Goal: Task Accomplishment & Management: Complete application form

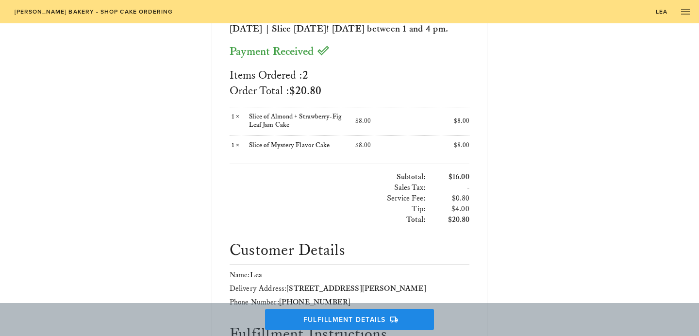
scroll to position [113, 0]
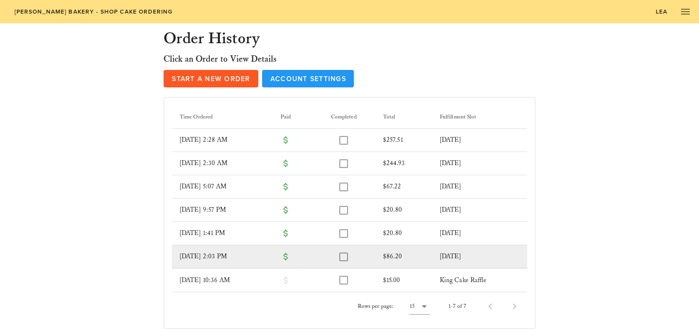
scroll to position [24, 0]
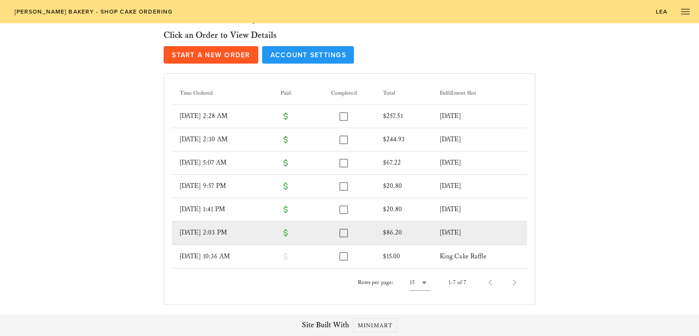
click at [251, 233] on td "[DATE] 2:03 PM" at bounding box center [222, 232] width 101 height 23
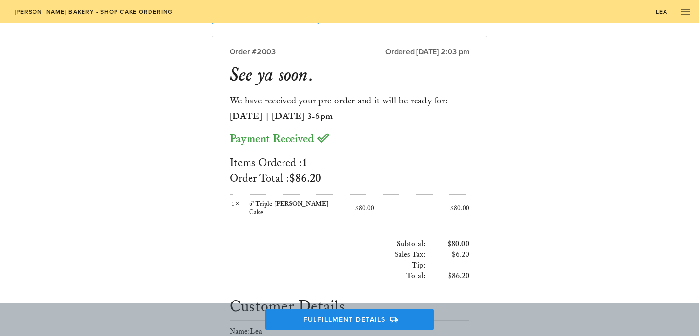
scroll to position [46, 0]
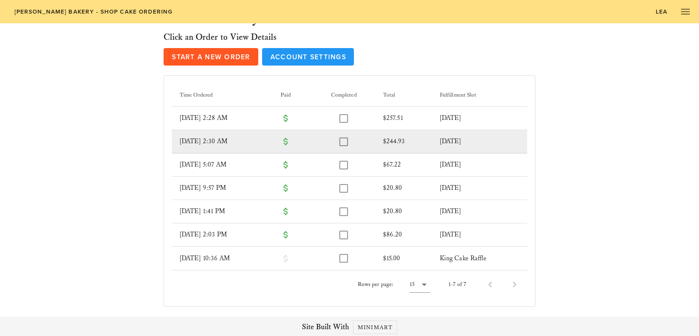
scroll to position [24, 0]
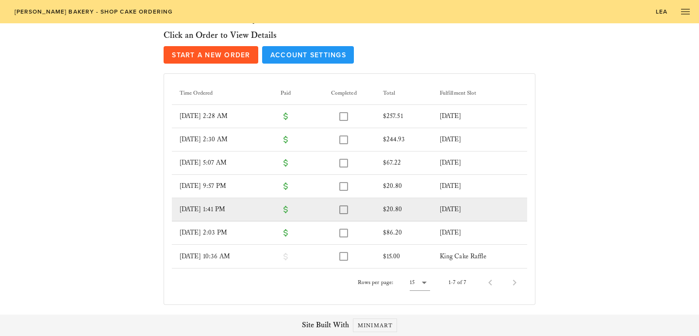
click at [240, 205] on td "[DATE] 1:41 PM" at bounding box center [222, 209] width 101 height 23
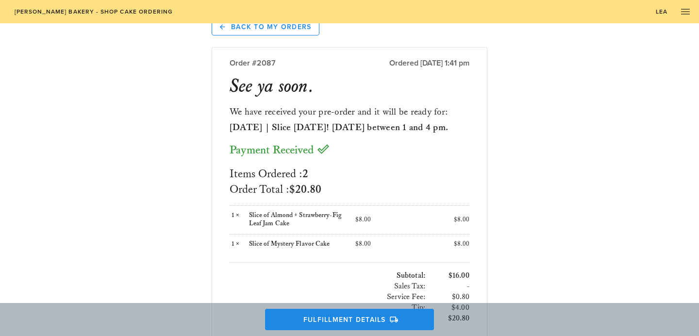
scroll to position [16, 0]
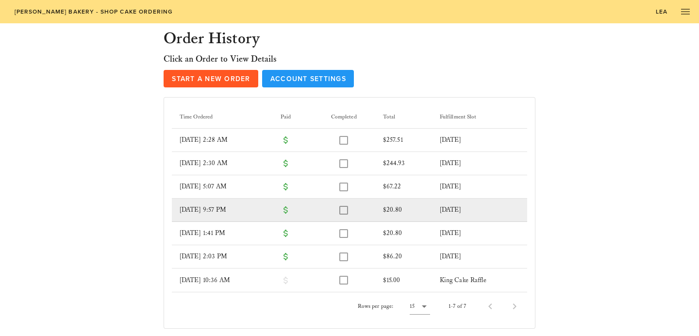
click at [264, 210] on td "[DATE] 9:57 PM" at bounding box center [222, 209] width 101 height 23
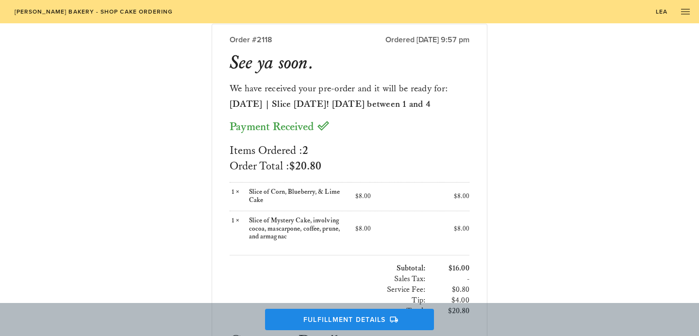
scroll to position [46, 0]
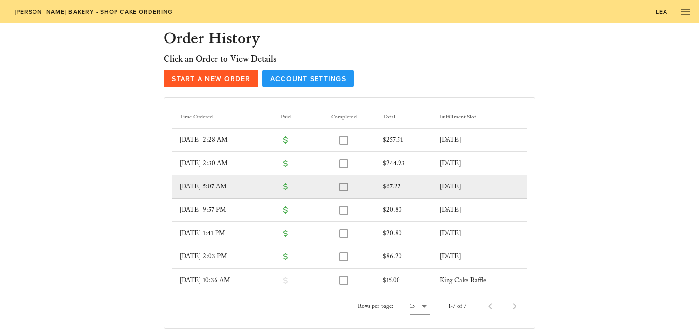
click at [231, 190] on td "[DATE] 5:07 AM" at bounding box center [222, 186] width 101 height 23
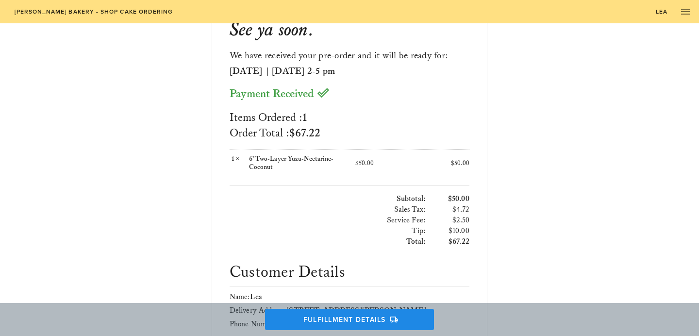
scroll to position [72, 0]
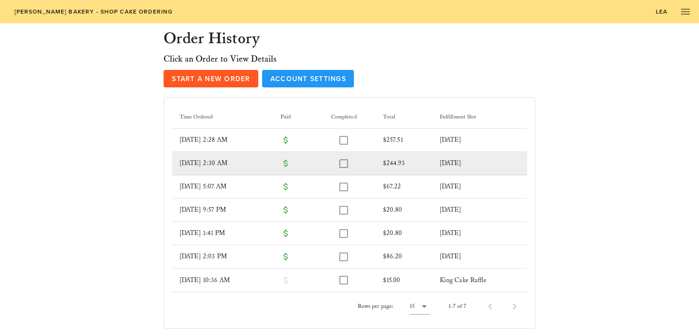
click at [253, 163] on td "[DATE] 2:30 AM" at bounding box center [222, 163] width 101 height 23
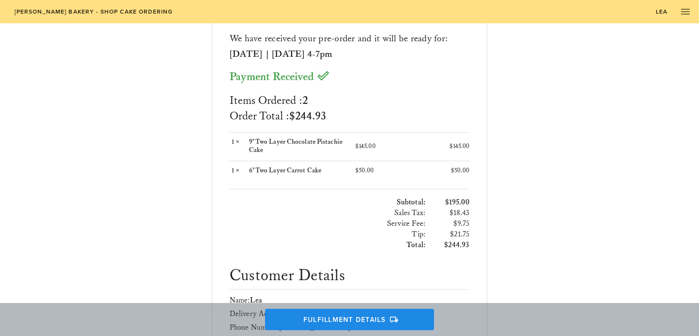
scroll to position [80, 0]
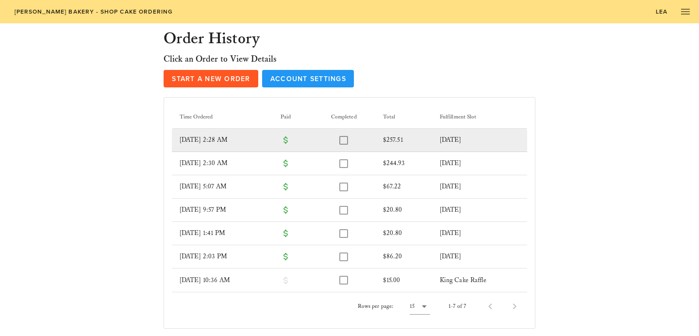
click at [214, 140] on td "[DATE] 2:28 AM" at bounding box center [222, 140] width 101 height 23
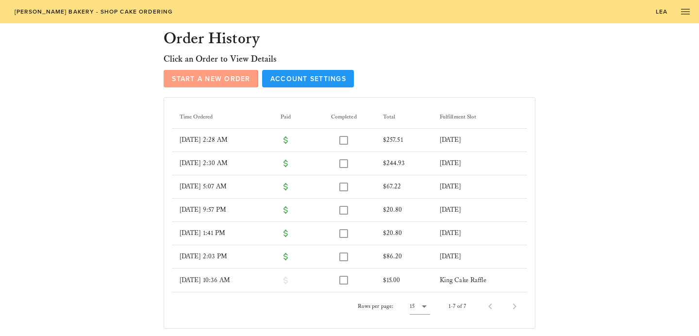
click at [178, 82] on span "Start a New Order" at bounding box center [210, 79] width 79 height 8
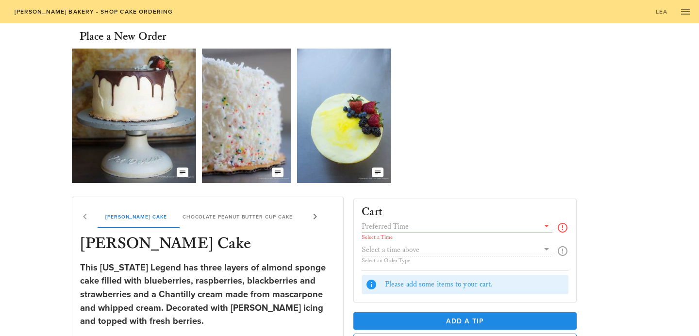
scroll to position [63, 0]
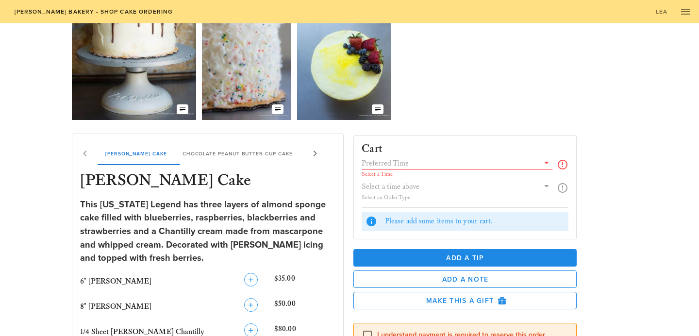
click at [462, 163] on input "text" at bounding box center [449, 163] width 177 height 13
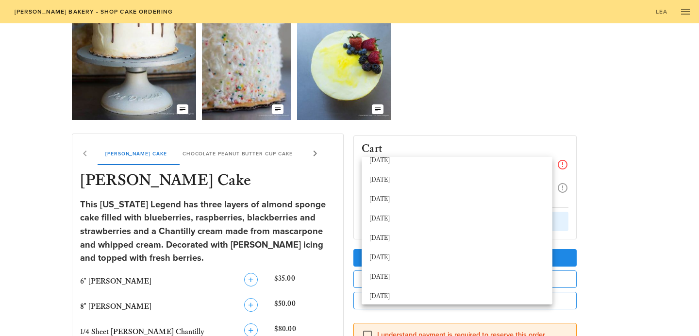
scroll to position [0, 0]
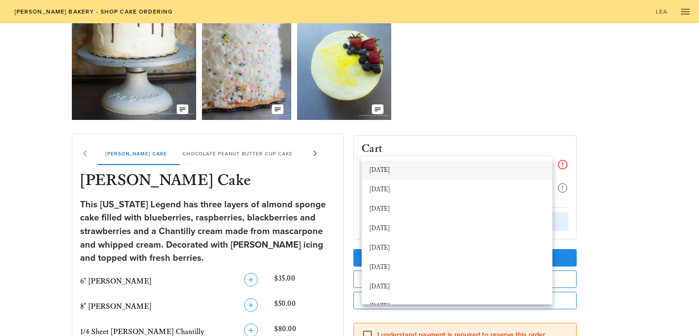
click at [404, 169] on div "[DATE]" at bounding box center [456, 170] width 175 height 8
